Goal: Register for event/course

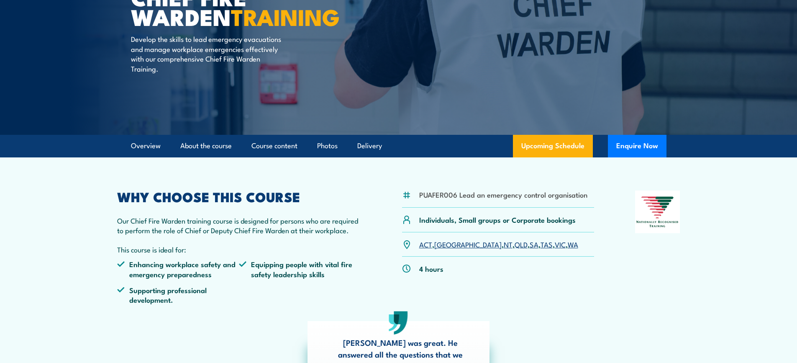
scroll to position [126, 0]
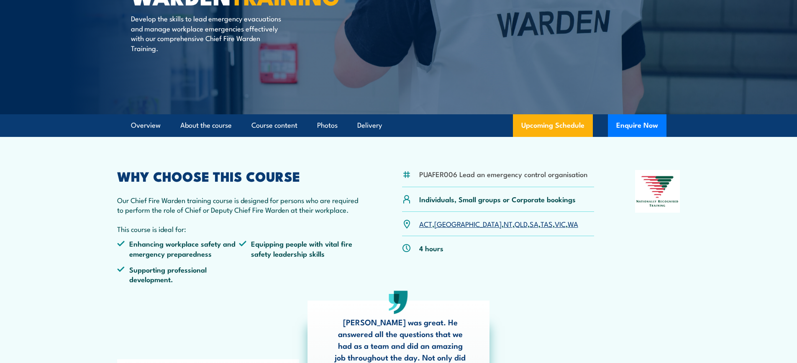
click at [530, 225] on link "SA" at bounding box center [534, 223] width 9 height 10
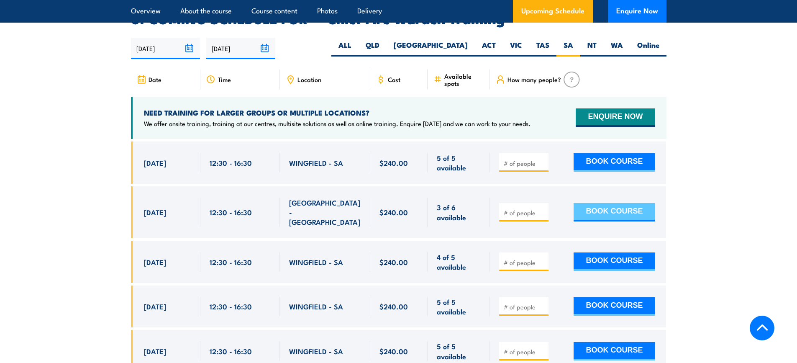
click at [600, 203] on button "BOOK COURSE" at bounding box center [614, 212] width 81 height 18
type input "1"
click at [544, 208] on input "1" at bounding box center [525, 212] width 42 height 8
click at [601, 203] on button "BOOK COURSE" at bounding box center [614, 212] width 81 height 18
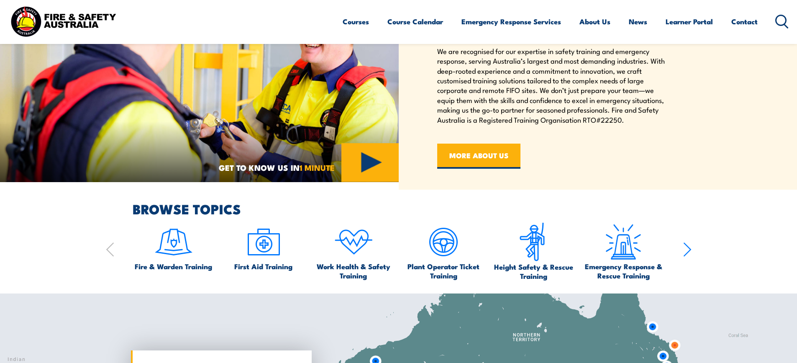
scroll to position [418, 0]
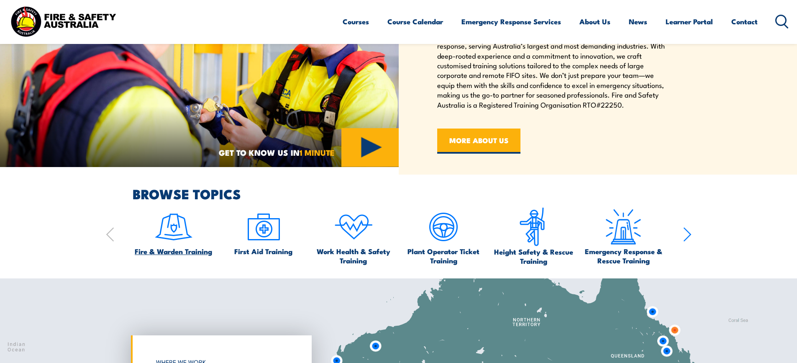
click at [180, 250] on span "Fire & Warden Training" at bounding box center [173, 250] width 77 height 9
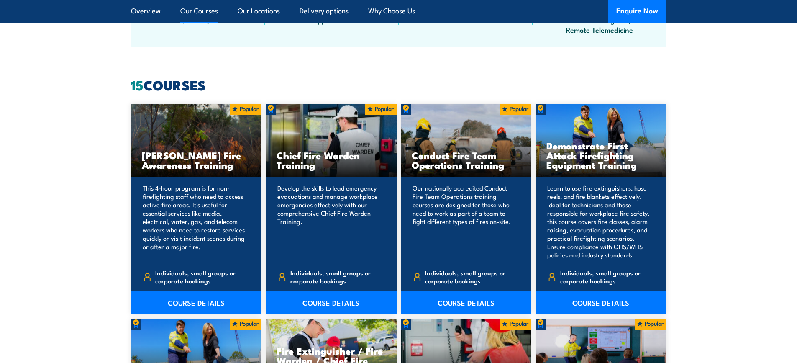
scroll to position [628, 0]
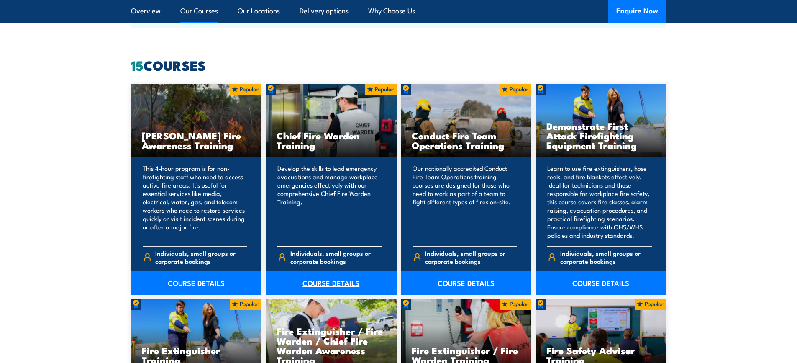
click at [324, 283] on link "COURSE DETAILS" at bounding box center [331, 282] width 131 height 23
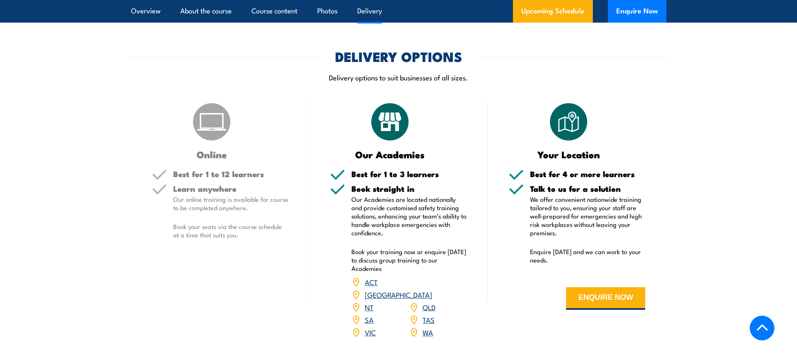
scroll to position [1130, 0]
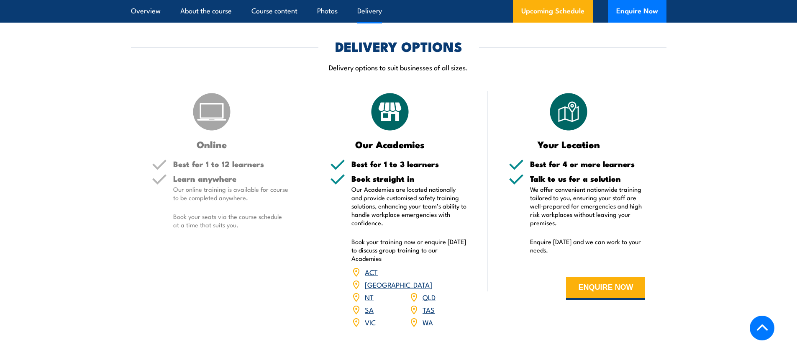
click at [369, 304] on link "SA" at bounding box center [369, 309] width 9 height 10
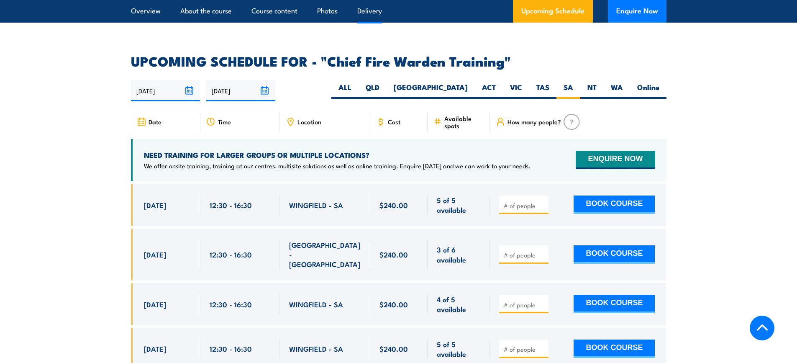
scroll to position [1493, 0]
